Goal: Task Accomplishment & Management: Use online tool/utility

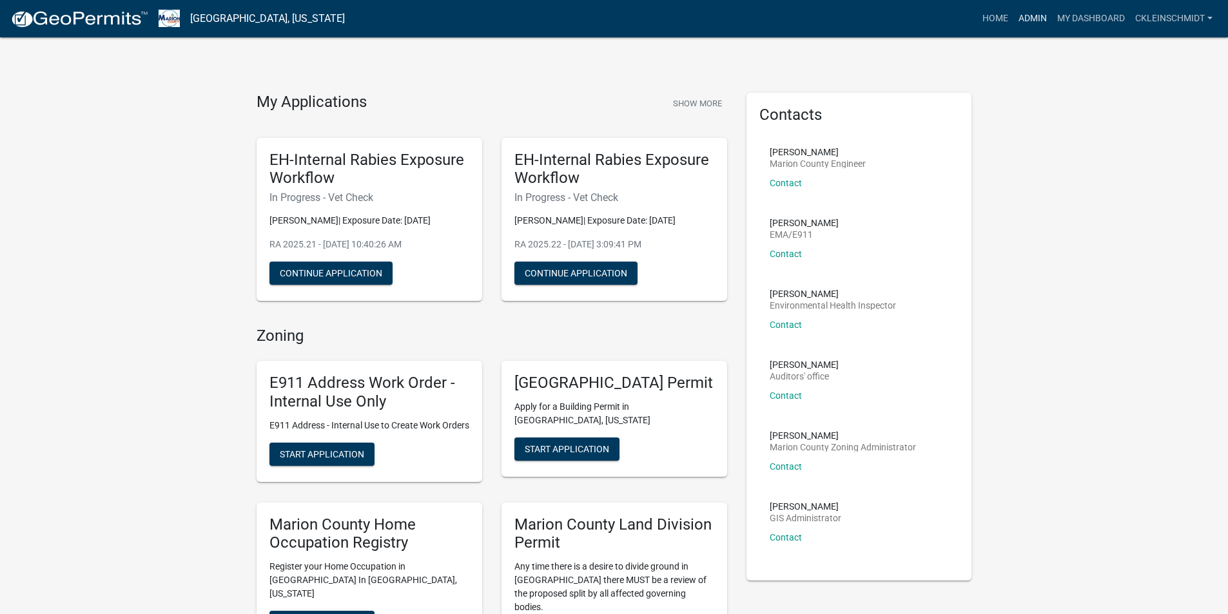
click at [1018, 18] on link "Admin" at bounding box center [1032, 18] width 39 height 24
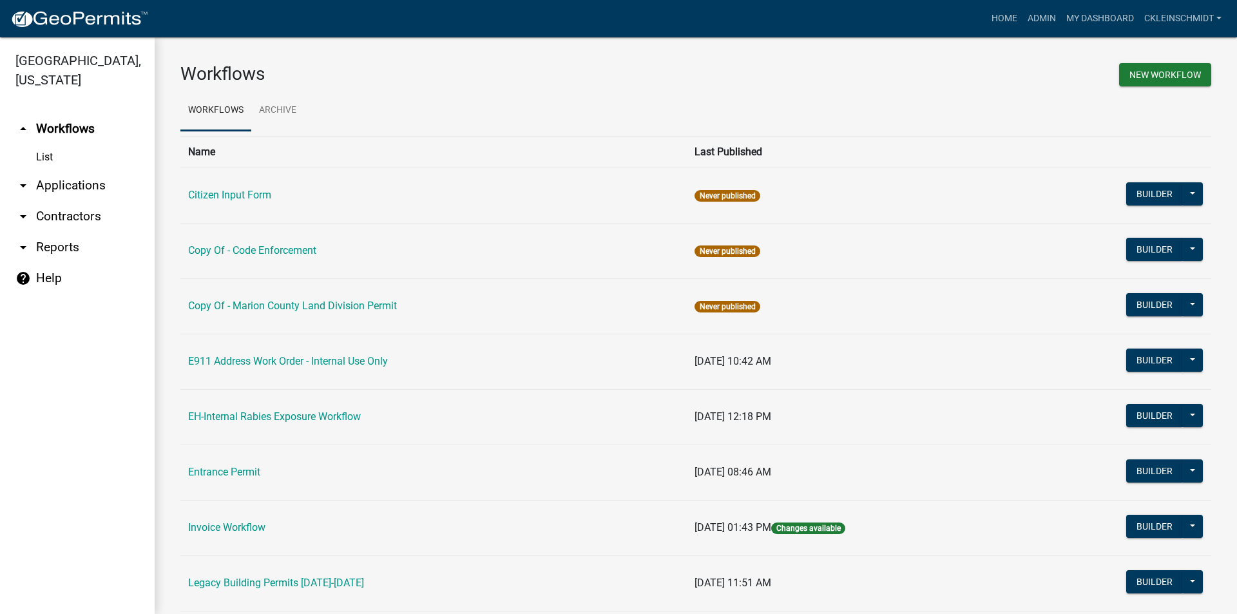
click at [64, 173] on link "arrow_drop_down Applications" at bounding box center [77, 185] width 155 height 31
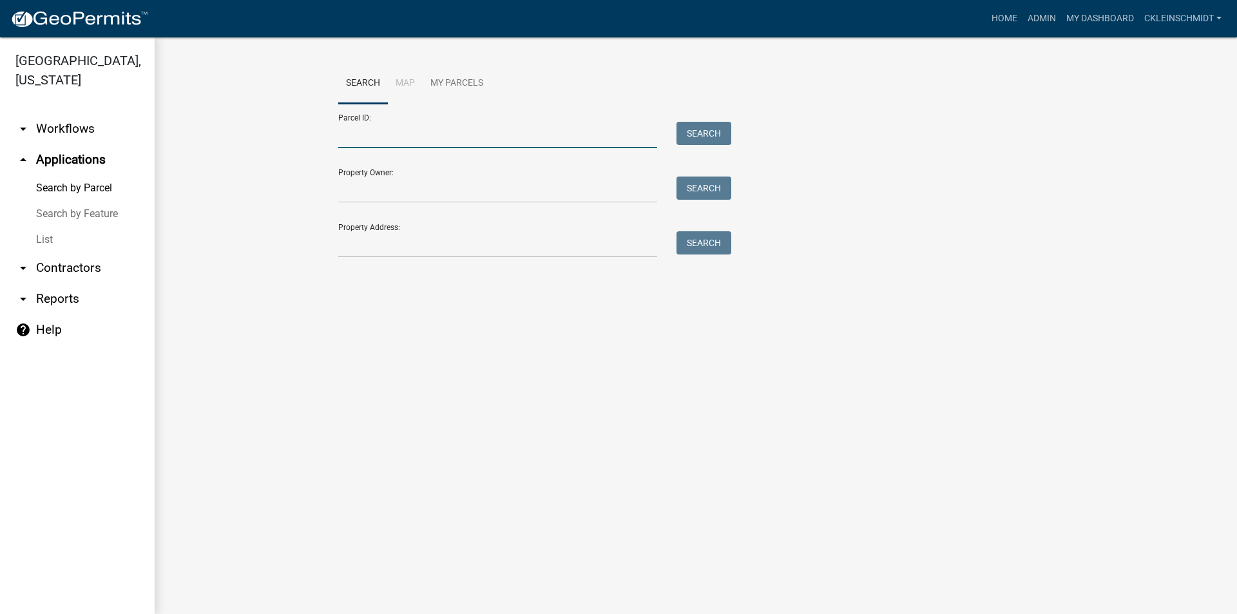
click at [385, 130] on input "Parcel ID:" at bounding box center [497, 135] width 319 height 26
paste input "0640000900"
type input "0640000900"
click at [693, 121] on div "Parcel ID: 0640000900 Search" at bounding box center [531, 126] width 387 height 44
click at [704, 127] on button "Search" at bounding box center [704, 133] width 55 height 23
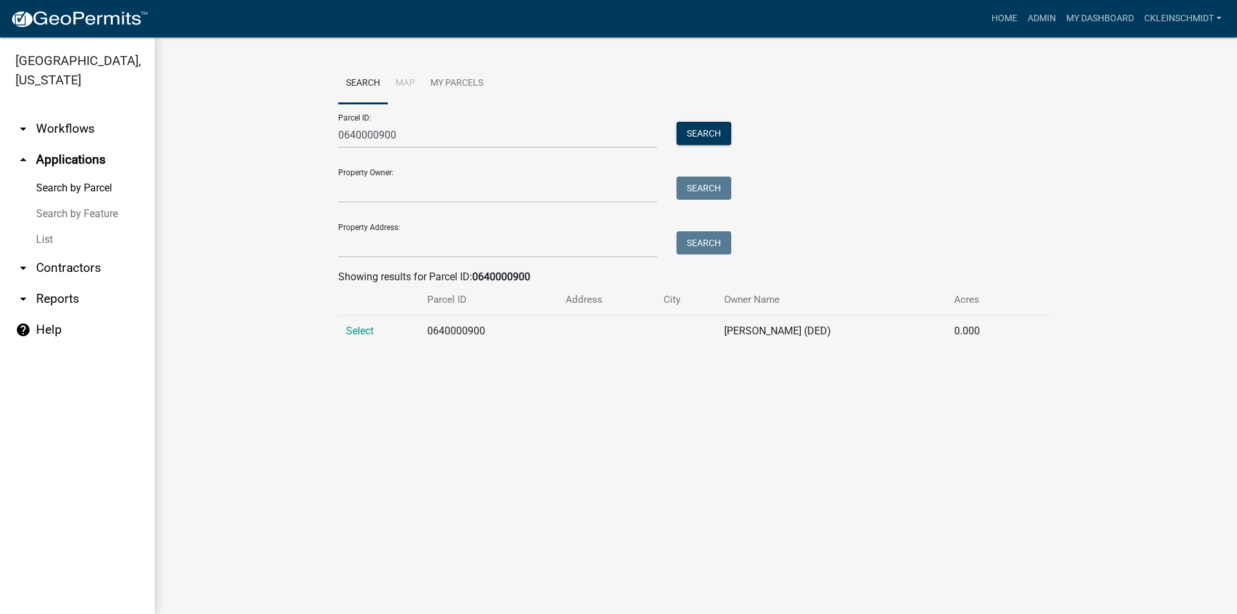
click at [381, 314] on th at bounding box center [378, 300] width 81 height 30
click at [368, 332] on span "Select" at bounding box center [360, 331] width 28 height 12
